Goal: Task Accomplishment & Management: Use online tool/utility

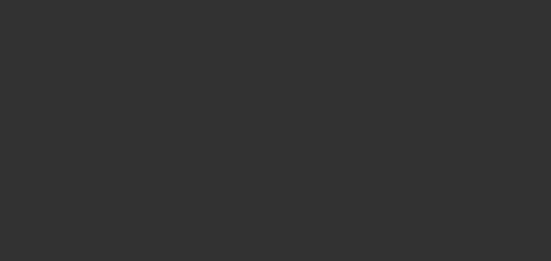
select select "0"
select select "2"
select select "0.1"
select select "4"
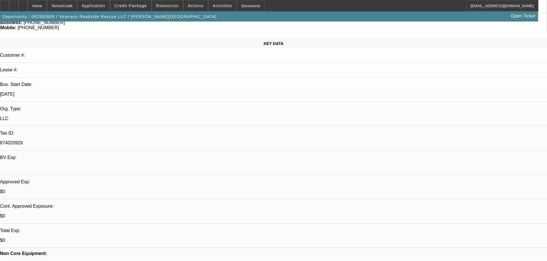
scroll to position [57, 0]
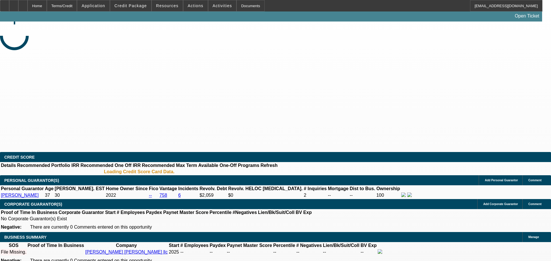
select select "0"
select select "2"
select select "0"
select select "6"
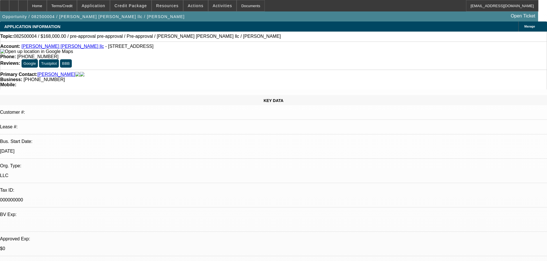
click at [30, 48] on link "[PERSON_NAME] [PERSON_NAME] llc" at bounding box center [63, 46] width 82 height 5
